Goal: Information Seeking & Learning: Learn about a topic

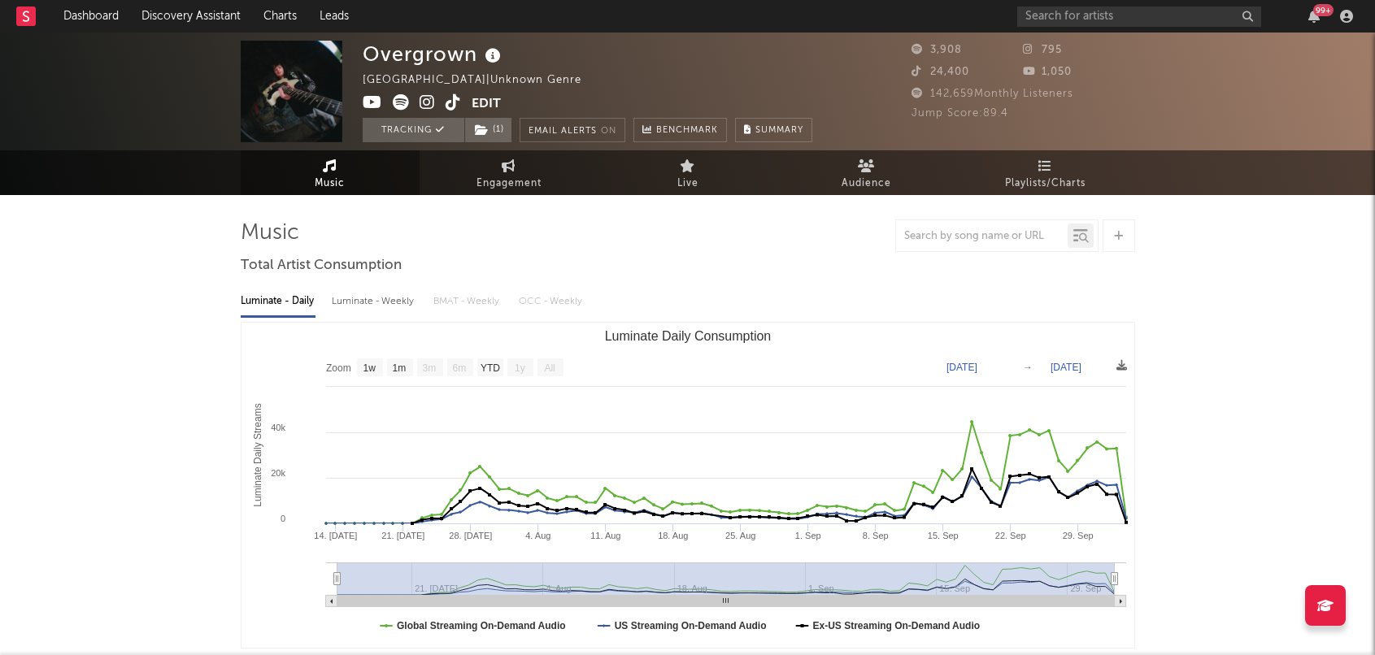
select select "1w"
click at [1142, 8] on input "text" at bounding box center [1139, 17] width 244 height 20
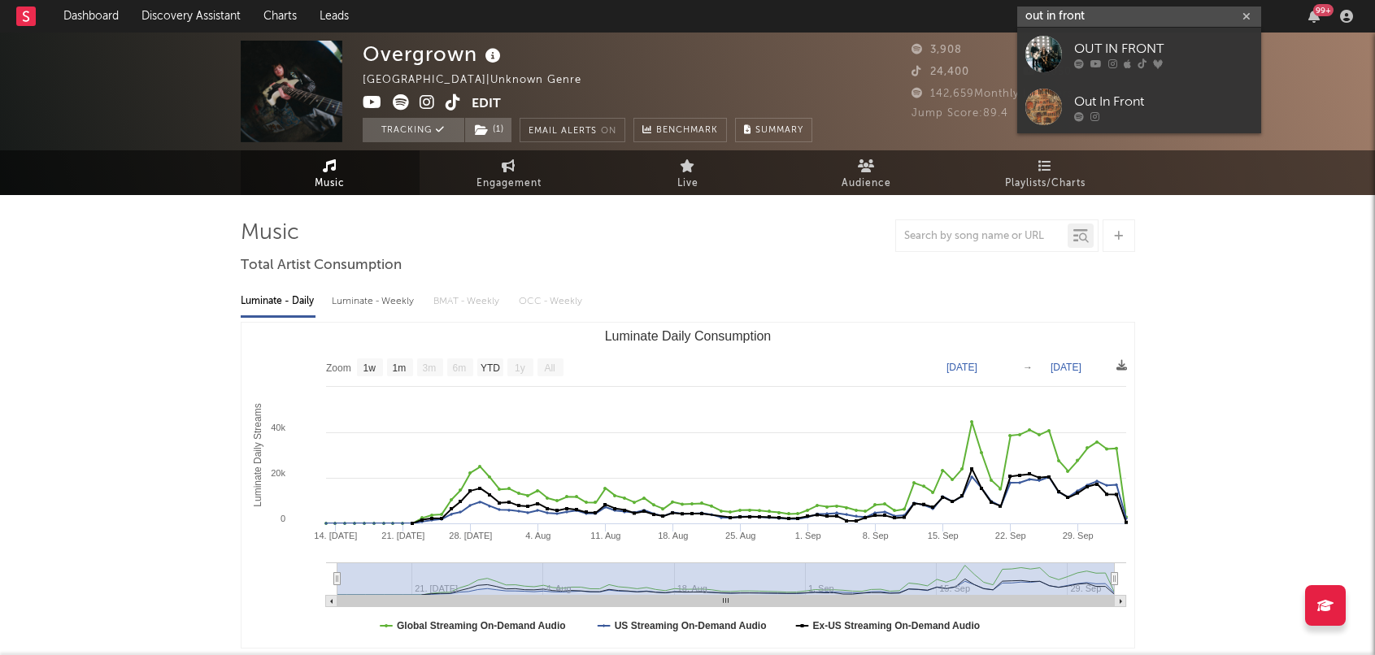
type input "out in front"
drag, startPoint x: 1141, startPoint y: 8, endPoint x: 1152, endPoint y: 52, distance: 45.2
click at [1152, 52] on div "OUT IN FRONT" at bounding box center [1163, 49] width 179 height 20
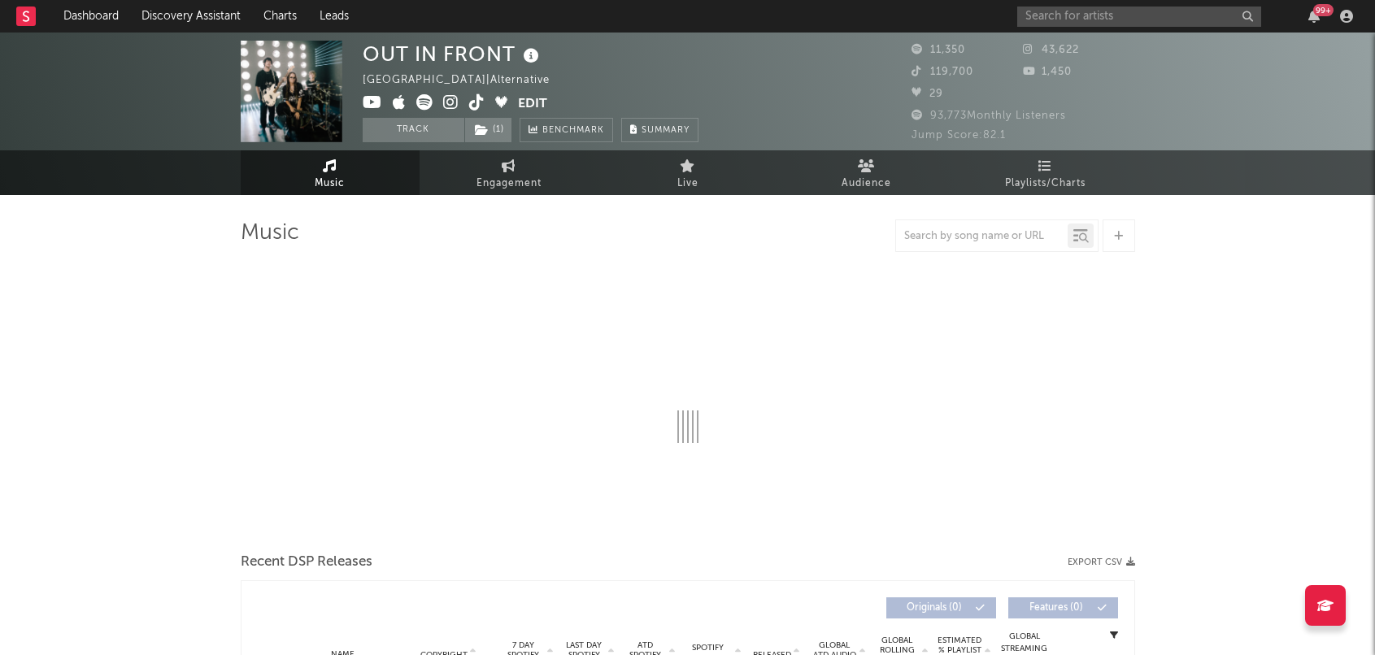
select select "6m"
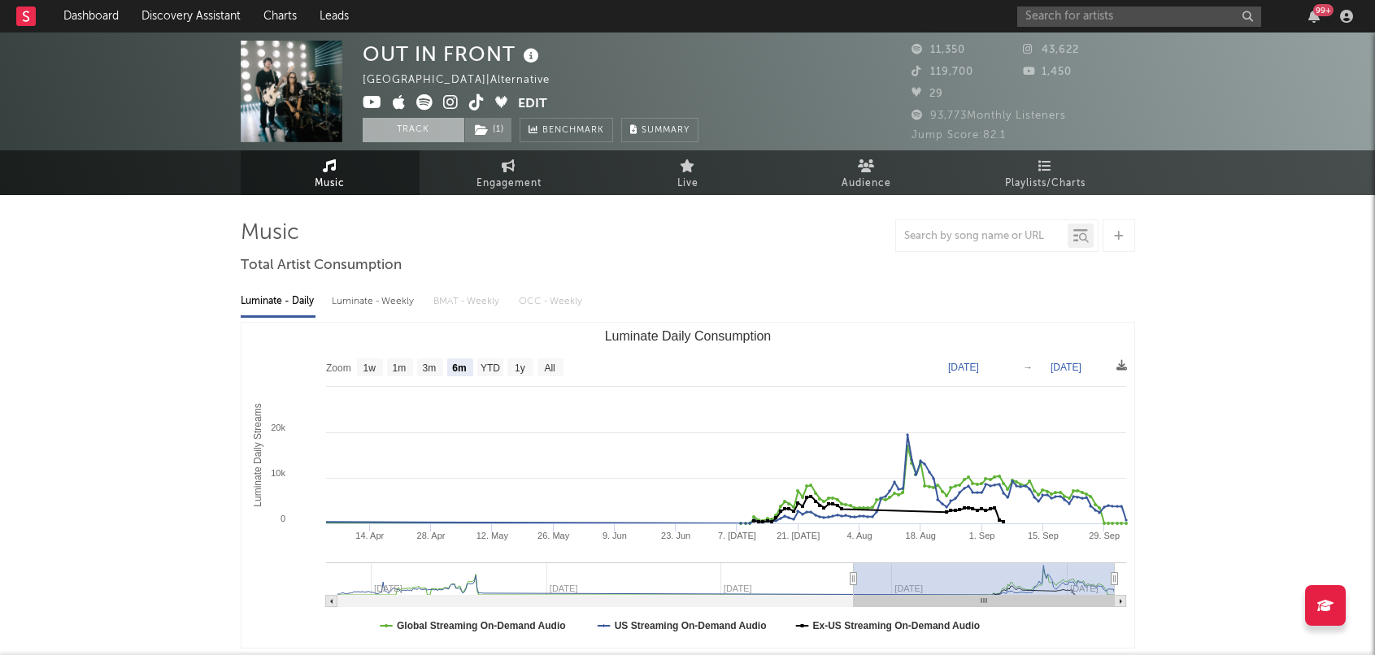
click at [420, 124] on button "Track" at bounding box center [414, 130] width 102 height 24
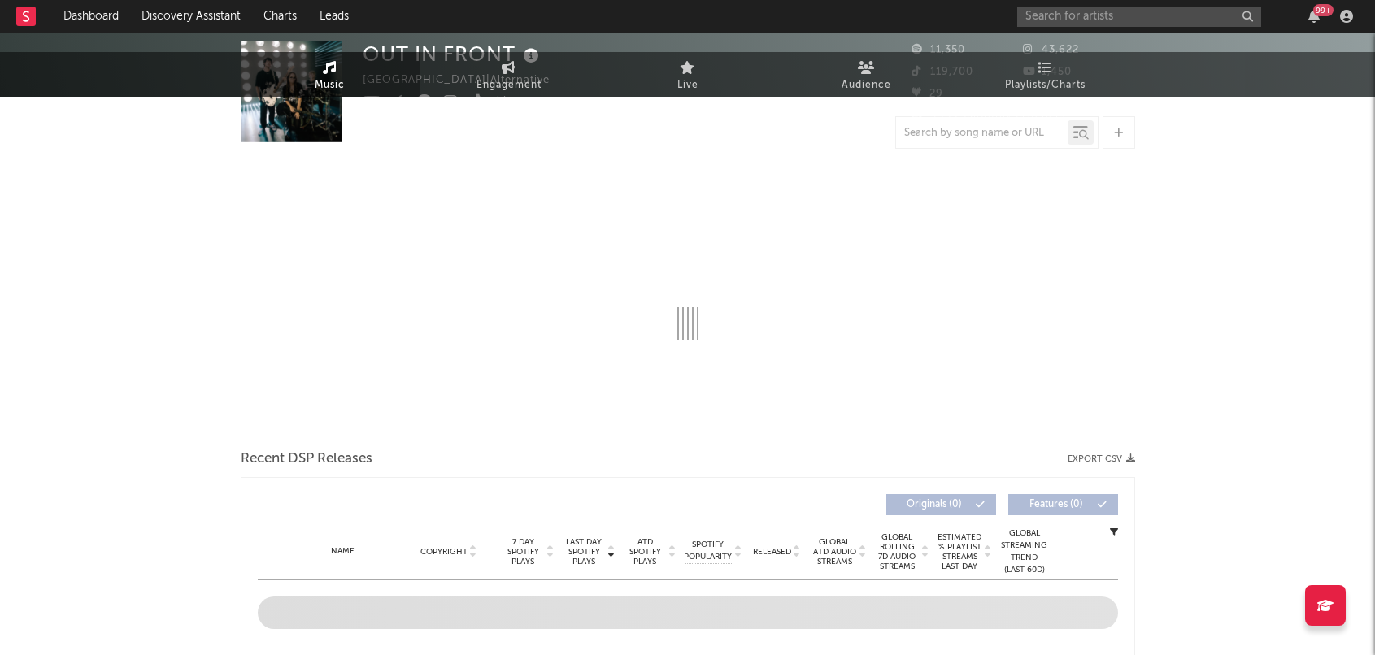
select select "6m"
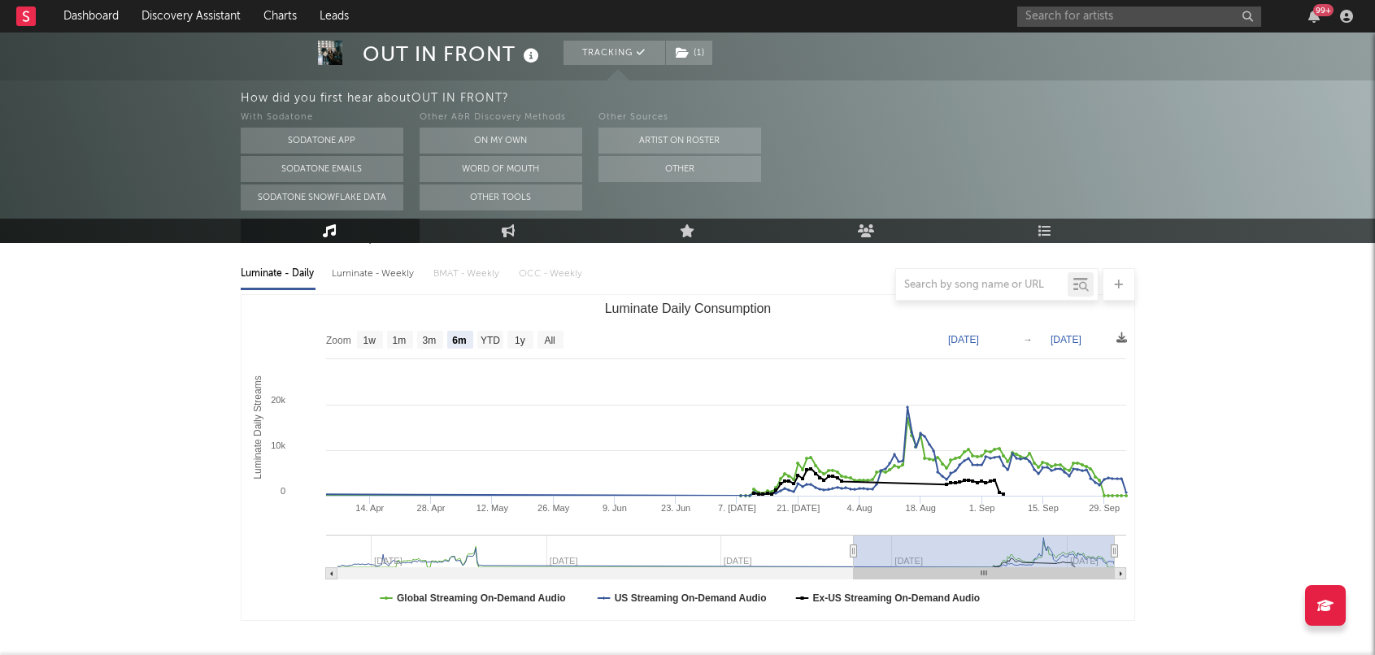
scroll to position [189, 0]
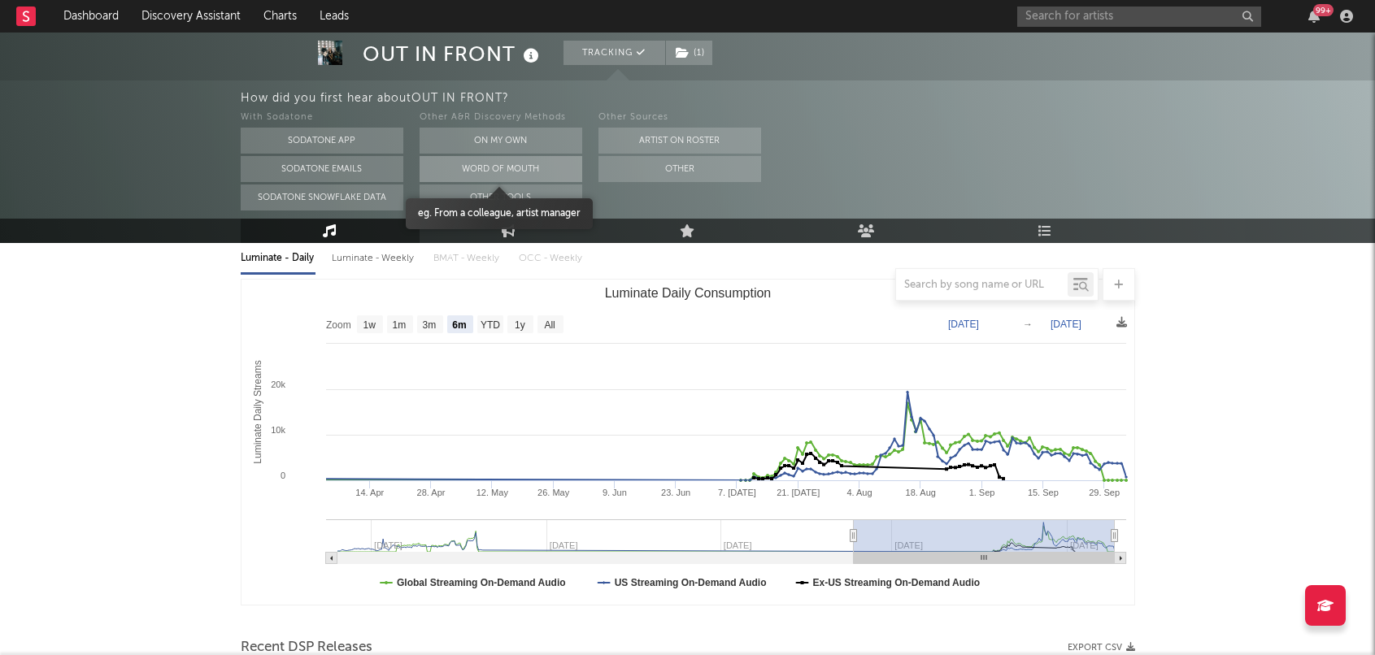
click at [508, 165] on button "Word Of Mouth" at bounding box center [501, 169] width 163 height 26
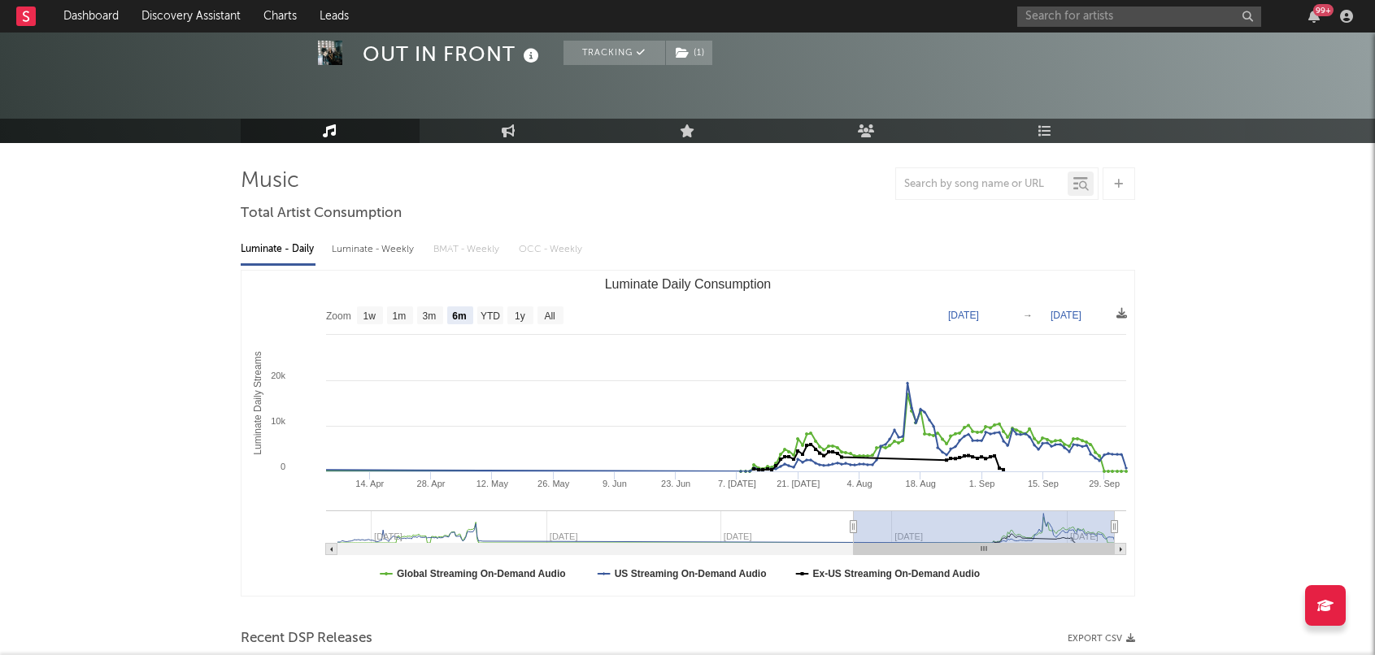
scroll to position [47, 0]
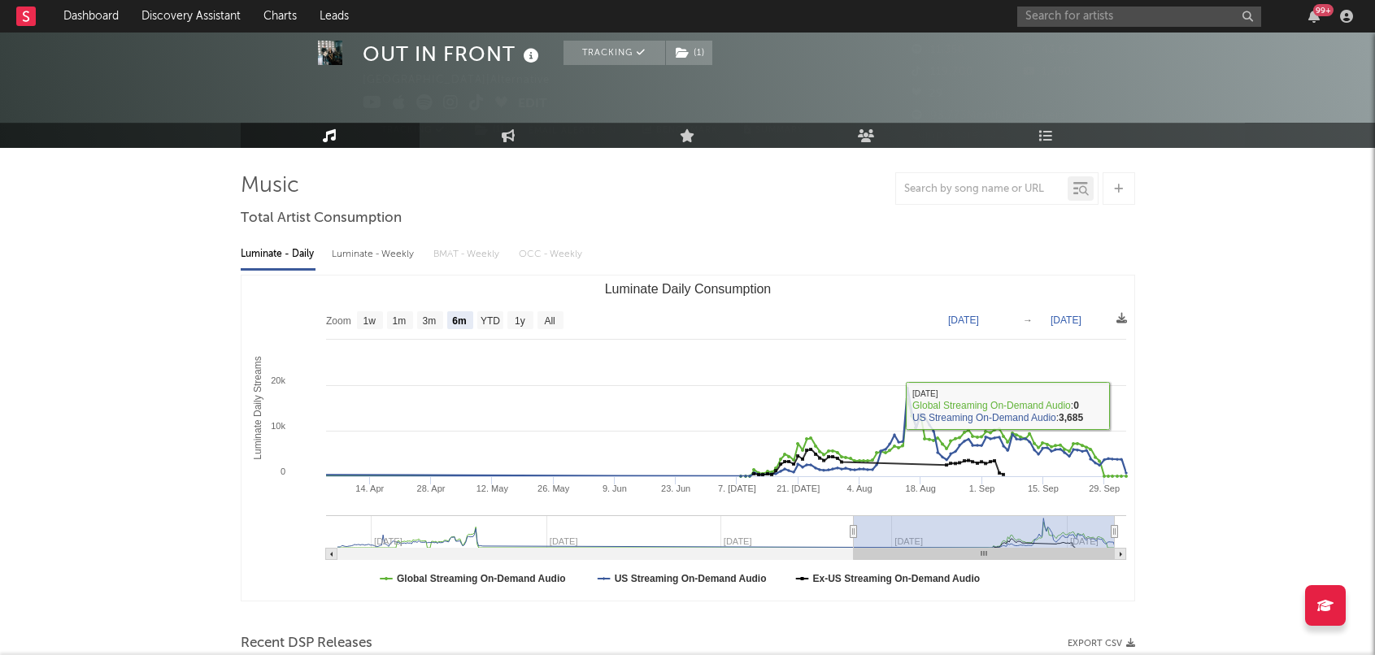
drag, startPoint x: 1253, startPoint y: 207, endPoint x: 919, endPoint y: 104, distance: 349.8
